Goal: Use online tool/utility: Use online tool/utility

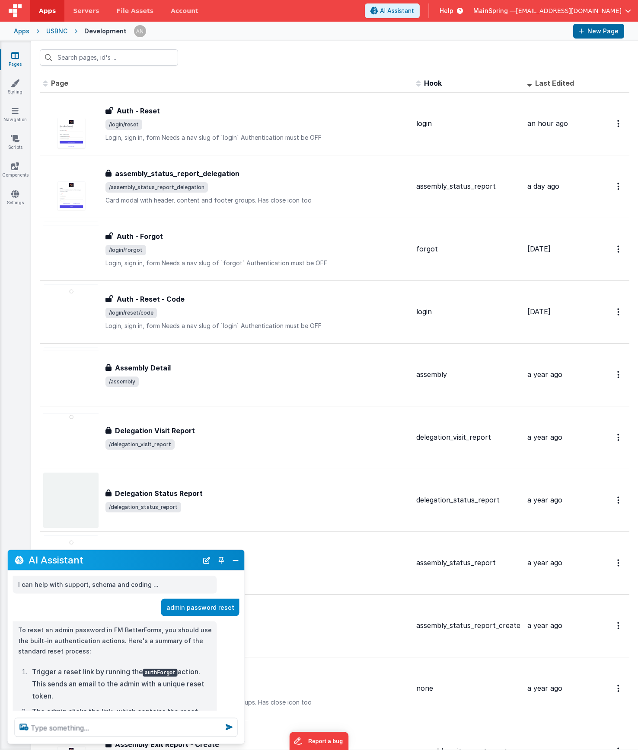
scroll to position [161, 0]
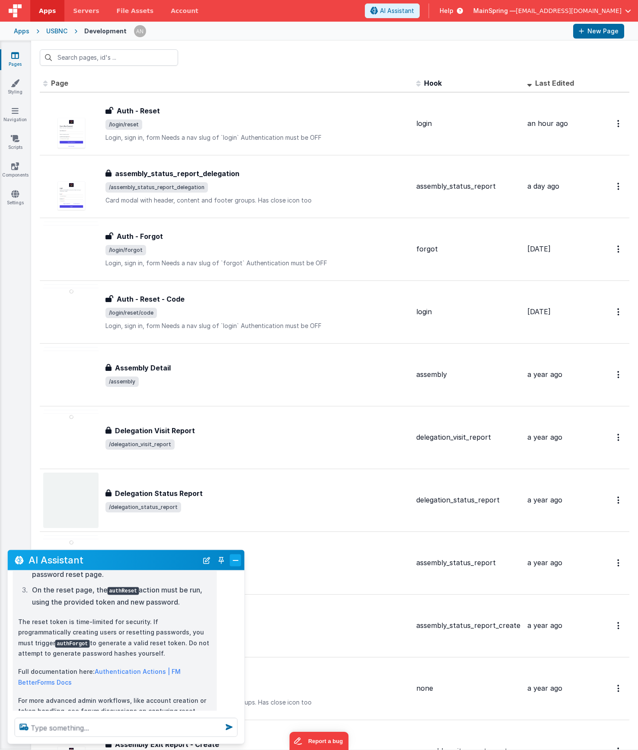
click at [237, 561] on button "Close" at bounding box center [235, 560] width 11 height 12
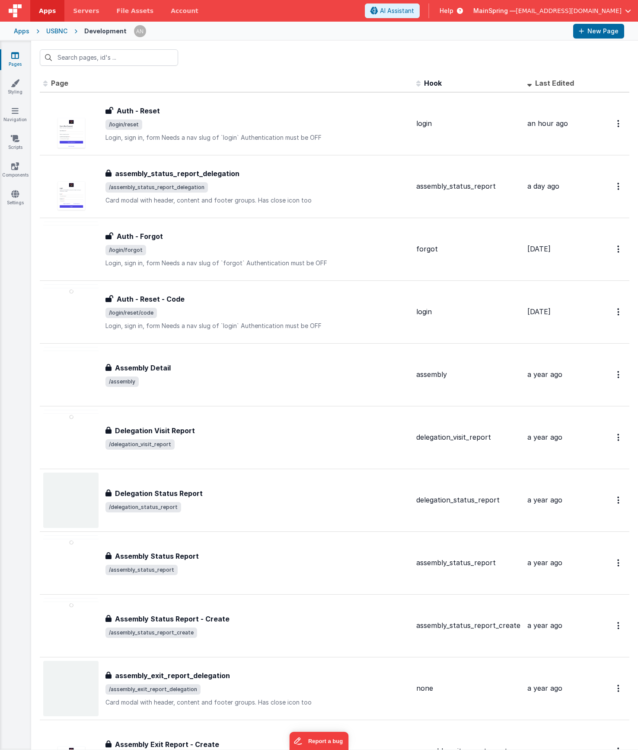
click at [237, 737] on button "Close" at bounding box center [235, 743] width 11 height 12
click at [33, 674] on div "Id Page Description Hook Last Edited FR_C5607530-6941-4B40-BD07-6E37042000AC Au…" at bounding box center [334, 411] width 607 height 675
click at [414, 13] on span "AI Assistant" at bounding box center [397, 10] width 34 height 9
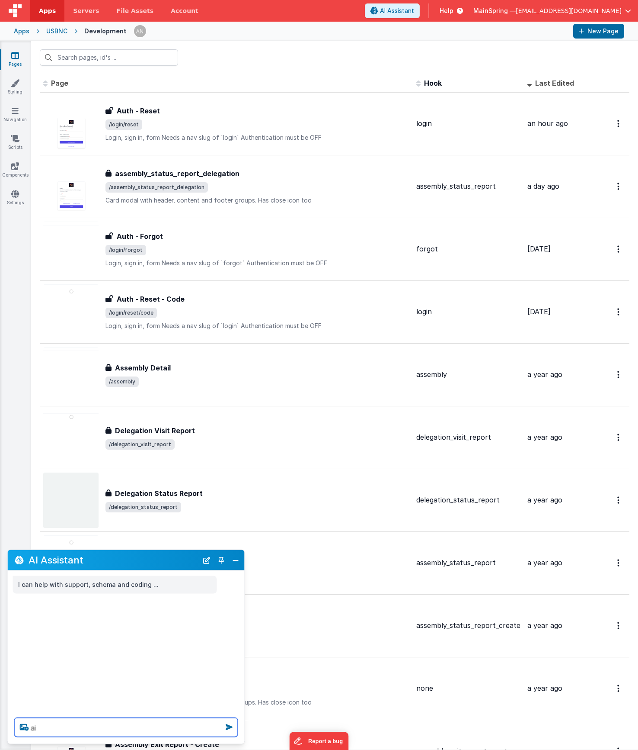
type textarea "a"
type textarea "reset password from the api endpoint"
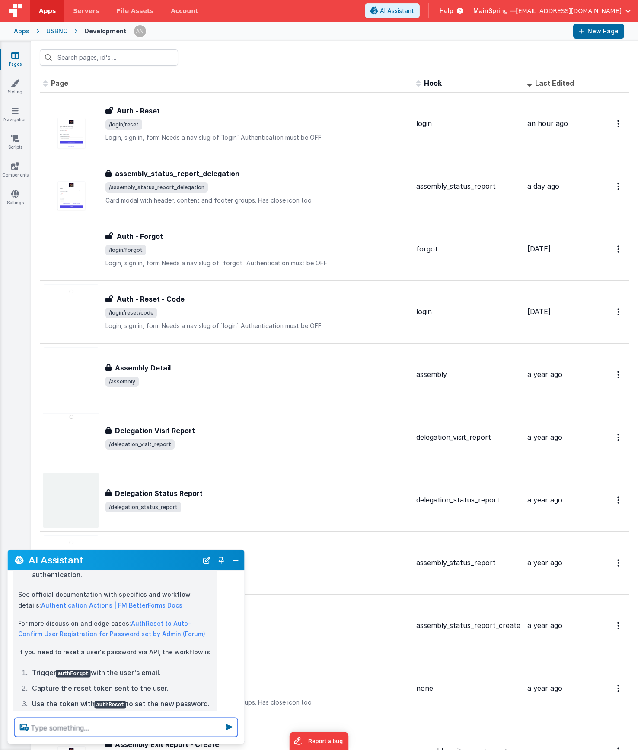
scroll to position [247, 0]
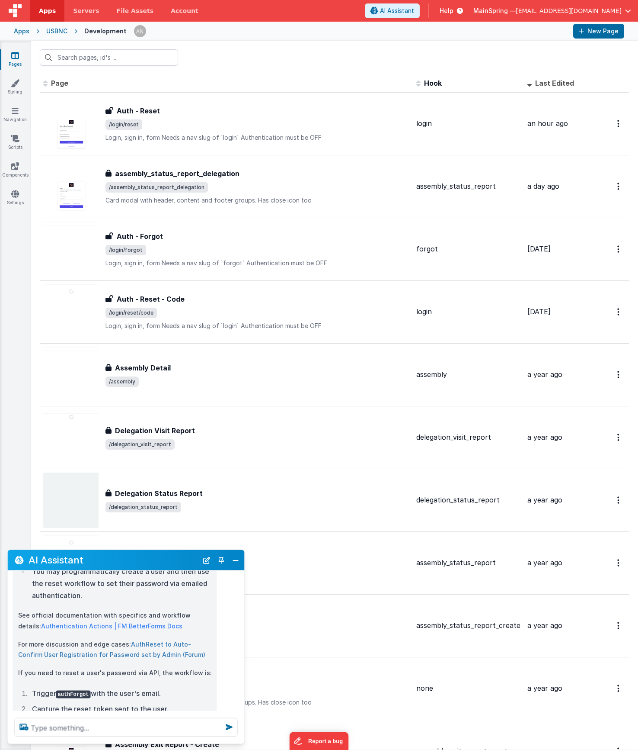
click at [145, 642] on link "AuthReset to Auto-Confirm User Registration for Password set by Admin (Forum)" at bounding box center [111, 649] width 187 height 18
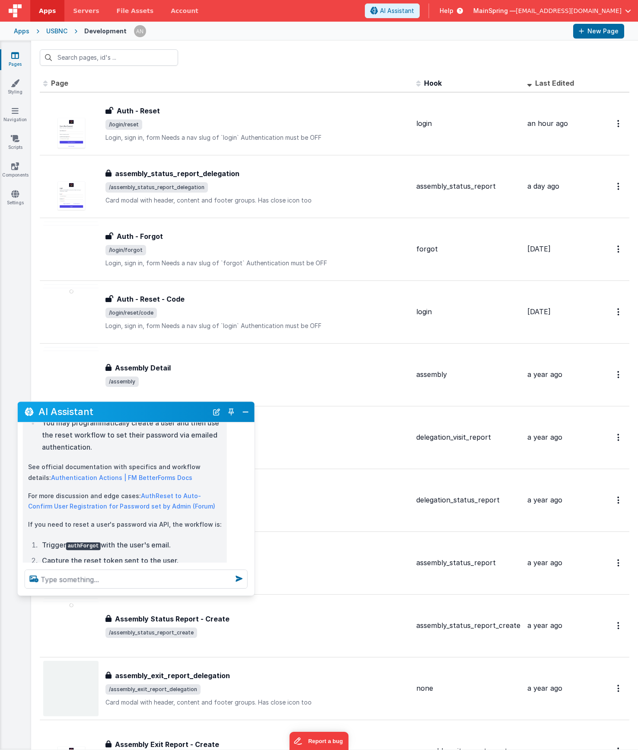
drag, startPoint x: 103, startPoint y: 550, endPoint x: 113, endPoint y: 401, distance: 148.7
click at [113, 401] on div "AI Assistant" at bounding box center [136, 411] width 237 height 20
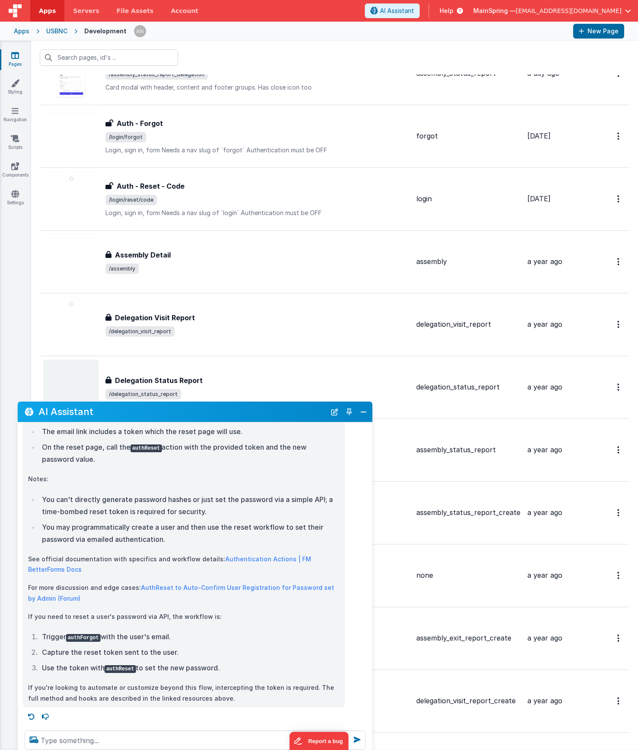
scroll to position [208, 0]
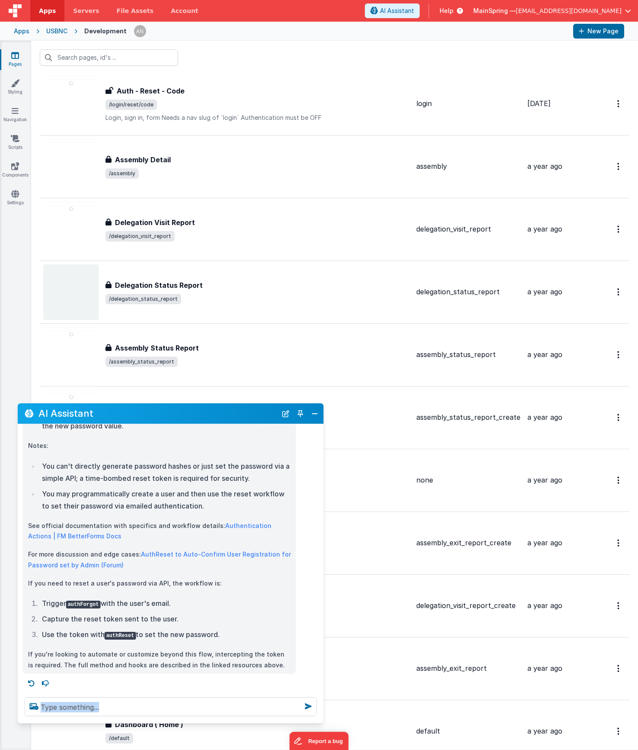
drag, startPoint x: 253, startPoint y: 593, endPoint x: 308, endPoint y: 713, distance: 132.0
click at [320, 720] on div at bounding box center [171, 706] width 306 height 33
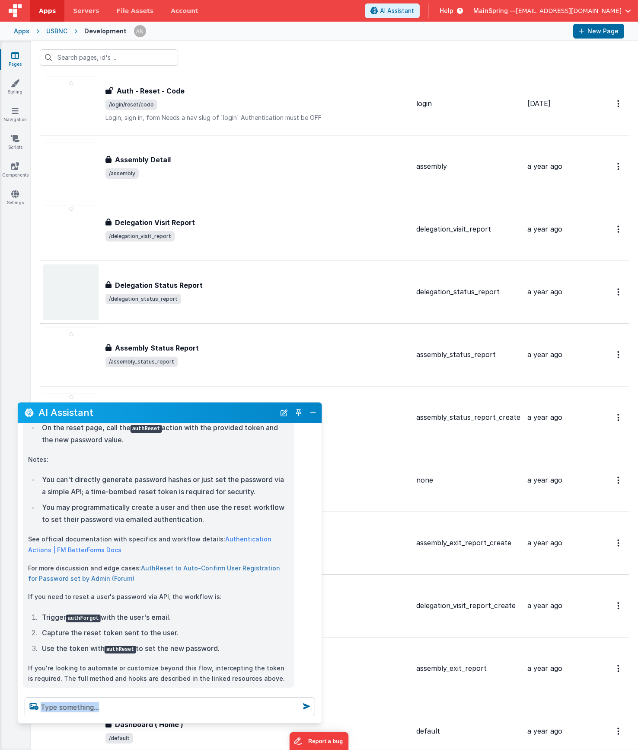
scroll to position [131, 0]
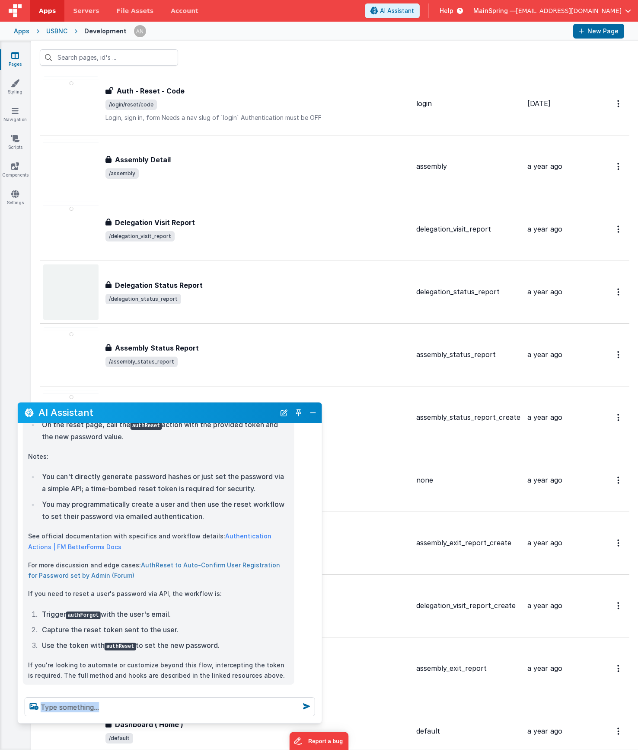
click at [173, 561] on link "AuthReset to Auto-Confirm User Registration for Password set by Admin (Forum)" at bounding box center [154, 570] width 252 height 18
click at [238, 62] on div at bounding box center [334, 58] width 607 height 34
click at [311, 413] on button "Close" at bounding box center [313, 413] width 11 height 12
